Goal: Book appointment/travel/reservation

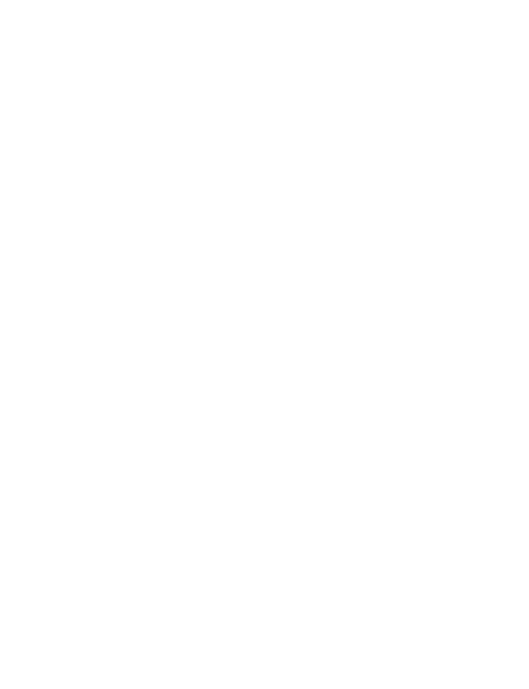
click at [60, 35] on img at bounding box center [77, 28] width 105 height 57
click at [486, 25] on icon at bounding box center [484, 28] width 12 height 9
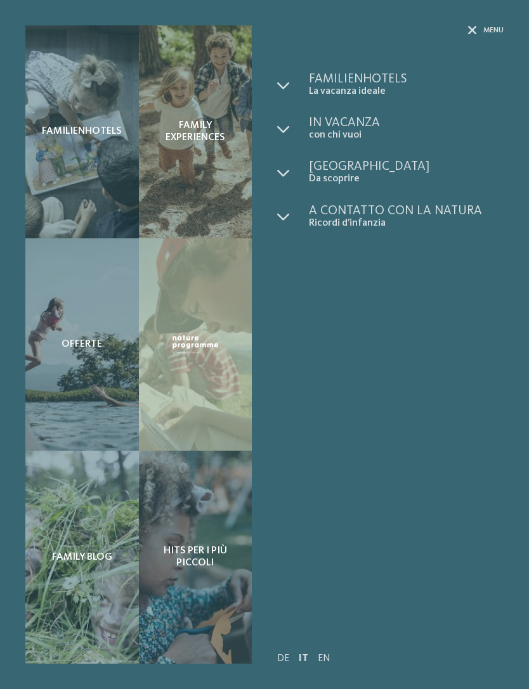
click at [69, 129] on span "Familienhotels" at bounding box center [82, 132] width 80 height 12
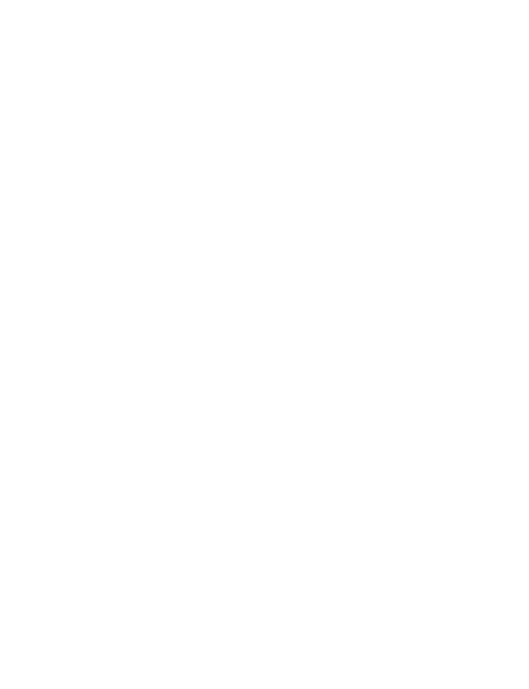
click at [78, 278] on span "Arrivo" at bounding box center [62, 282] width 34 height 9
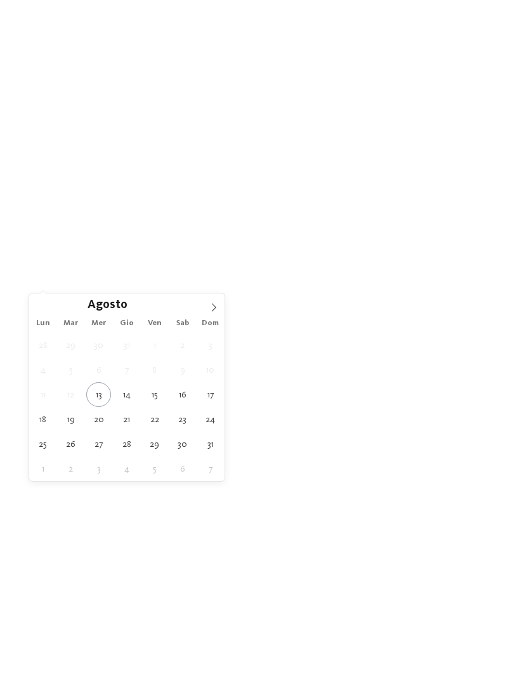
click at [212, 305] on icon at bounding box center [213, 307] width 9 height 9
click at [212, 306] on icon at bounding box center [213, 307] width 9 height 9
click at [212, 304] on icon at bounding box center [213, 307] width 9 height 9
click at [214, 304] on icon at bounding box center [213, 307] width 9 height 9
click at [212, 305] on icon at bounding box center [213, 307] width 9 height 9
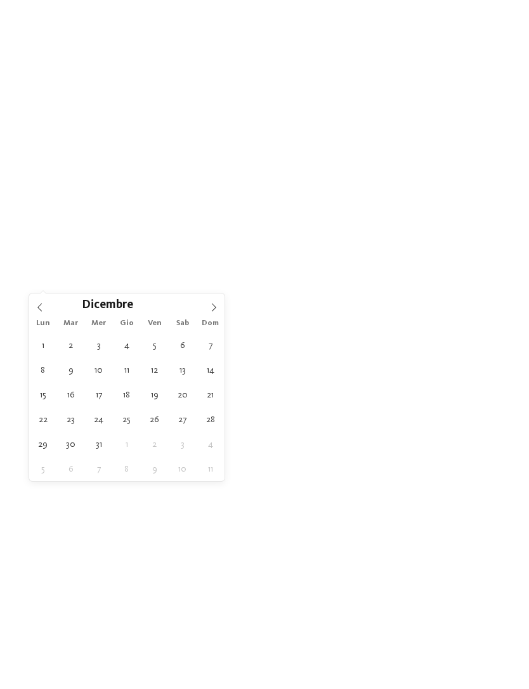
type input "****"
type div "[DATE]"
type input "****"
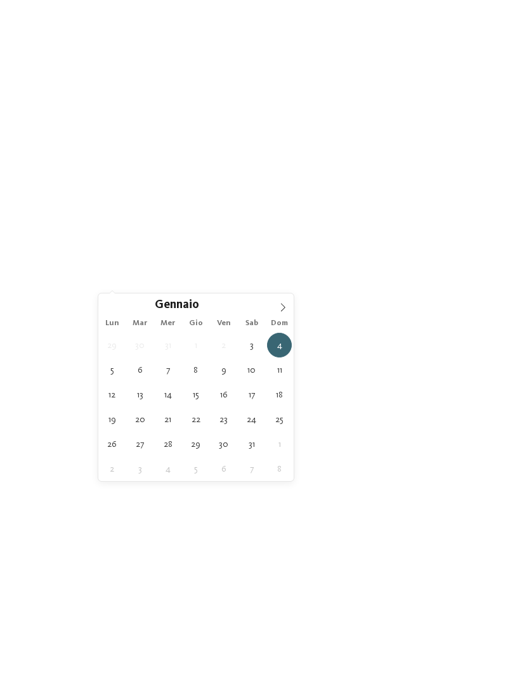
type div "[DATE]"
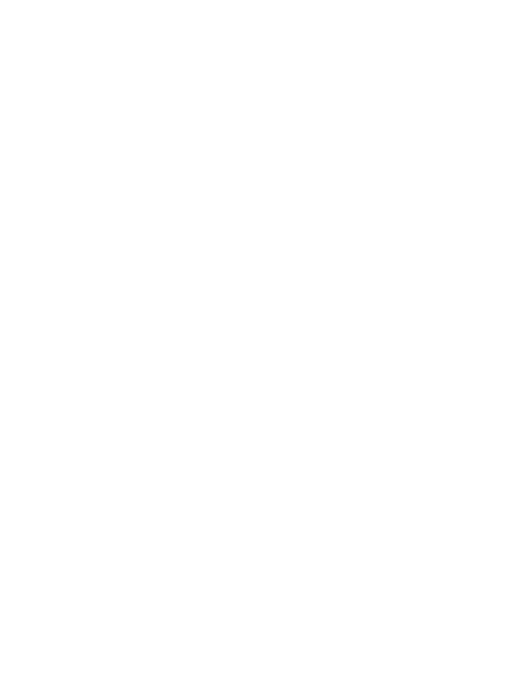
click at [382, 278] on span "Family Experiences" at bounding box center [359, 282] width 58 height 9
click at [366, 155] on icon at bounding box center [366, 166] width 27 height 22
click at [419, 281] on icon at bounding box center [419, 282] width 5 height 5
click at [506, 214] on icon at bounding box center [503, 225] width 27 height 22
click at [465, 205] on icon at bounding box center [467, 216] width 27 height 22
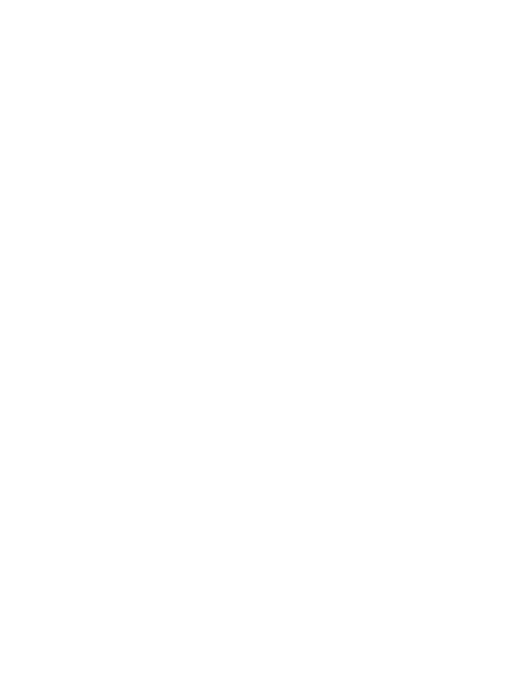
click at [465, 280] on span "filtra" at bounding box center [467, 282] width 25 height 9
click at [429, 289] on h4 "Falkensteiner Family Resort Lido ****ˢ" at bounding box center [386, 284] width 207 height 9
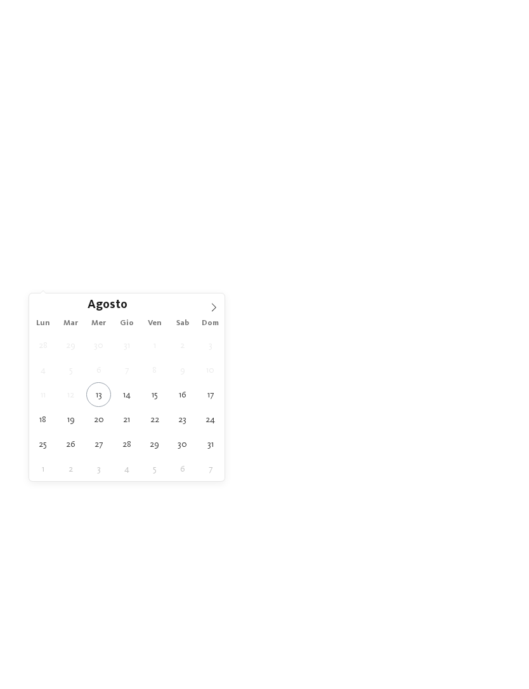
click at [217, 306] on icon at bounding box center [213, 307] width 9 height 9
click at [214, 306] on icon at bounding box center [213, 307] width 9 height 9
click at [212, 306] on icon at bounding box center [213, 307] width 9 height 9
click at [210, 307] on icon at bounding box center [213, 307] width 9 height 9
click at [211, 306] on icon at bounding box center [213, 307] width 9 height 9
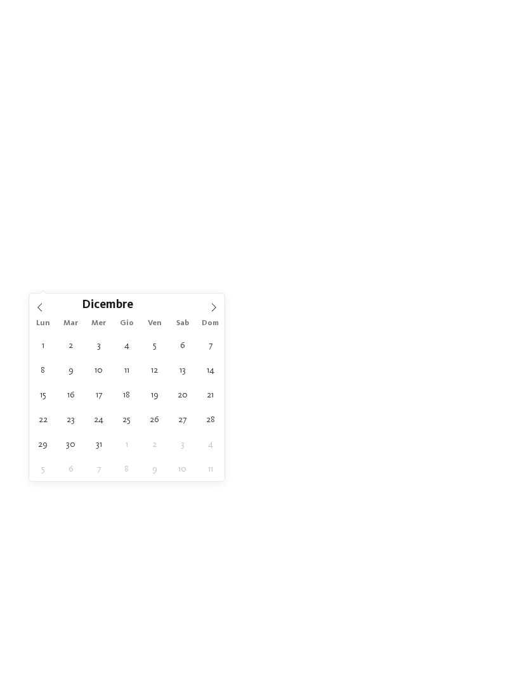
type input "****"
type div "03.01.2026"
type input "****"
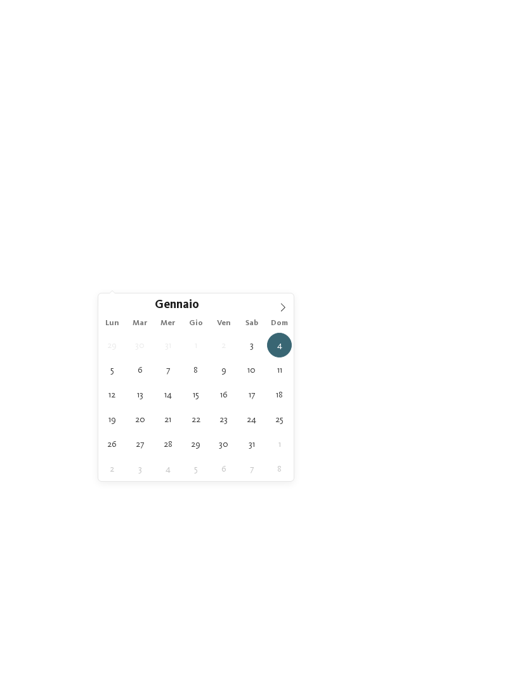
type div "07.01.2026"
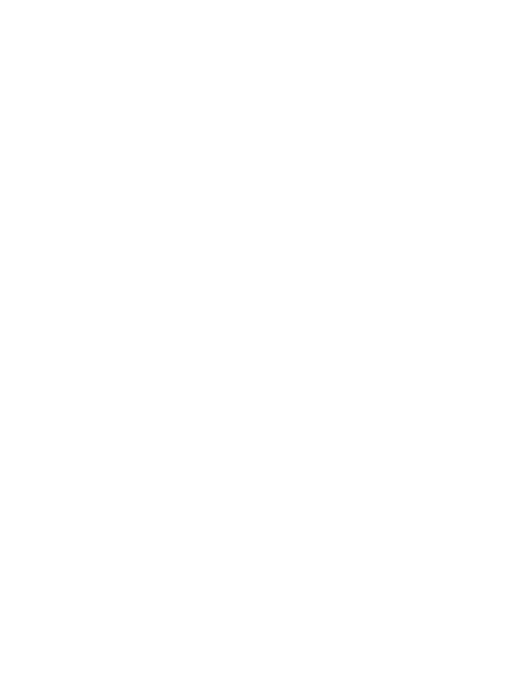
click at [472, 282] on span "filtra" at bounding box center [467, 282] width 25 height 9
